Goal: Task Accomplishment & Management: Use online tool/utility

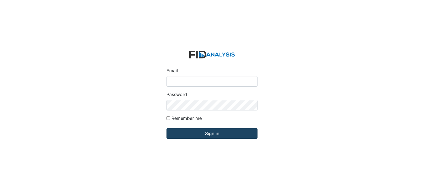
type input "[EMAIL_ADDRESS][DOMAIN_NAME]"
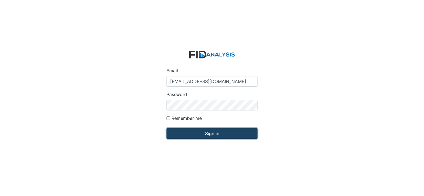
click at [208, 133] on input "Sign in" at bounding box center [211, 133] width 91 height 11
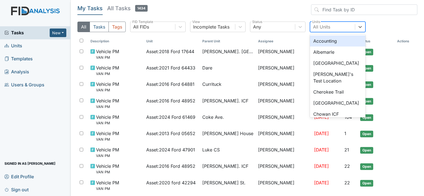
click at [327, 27] on div "All Units" at bounding box center [321, 27] width 17 height 7
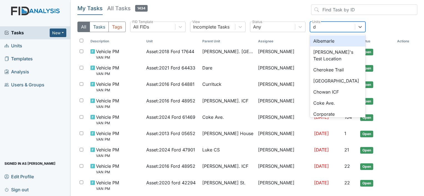
type input "da"
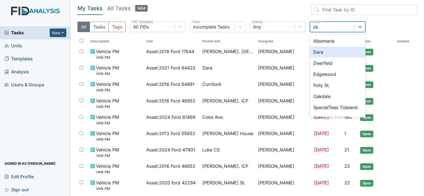
click at [323, 51] on div "Dare" at bounding box center [337, 52] width 55 height 11
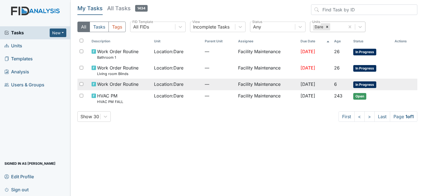
click at [118, 84] on span "Work Order Routine" at bounding box center [117, 84] width 41 height 7
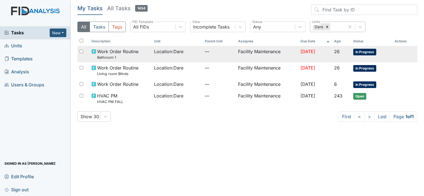
click at [112, 52] on span "Work Order Routine Bathroom 1" at bounding box center [117, 54] width 41 height 12
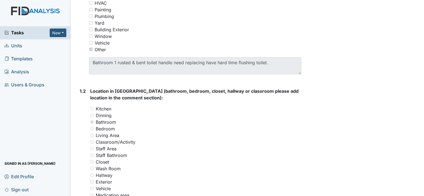
scroll to position [185, 0]
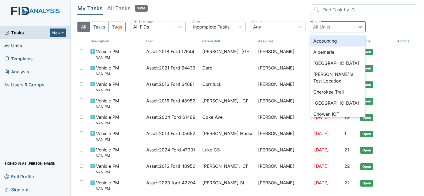
click at [319, 24] on div "All Units" at bounding box center [321, 27] width 17 height 7
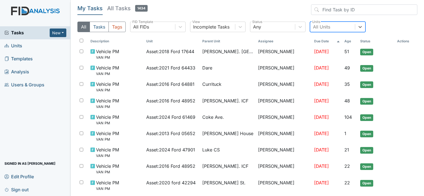
click at [319, 24] on div "All Units" at bounding box center [321, 27] width 17 height 7
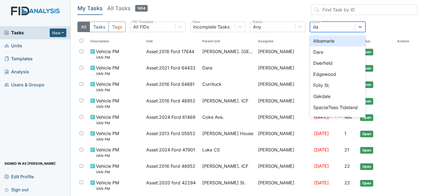
type input "dar"
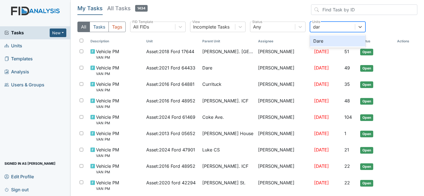
click at [325, 41] on div "Dare" at bounding box center [337, 40] width 55 height 11
